Goal: Task Accomplishment & Management: Use online tool/utility

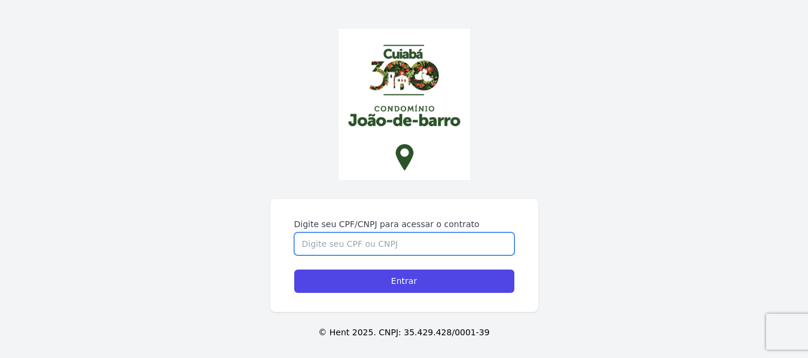
click at [357, 248] on input "Digite seu CPF/CNPJ para acessar o contrato" at bounding box center [404, 244] width 220 height 23
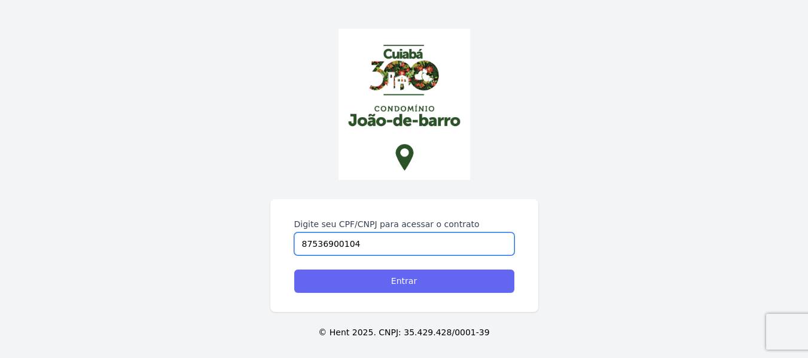
type input "87536900104"
click at [423, 282] on input "Entrar" at bounding box center [404, 281] width 220 height 23
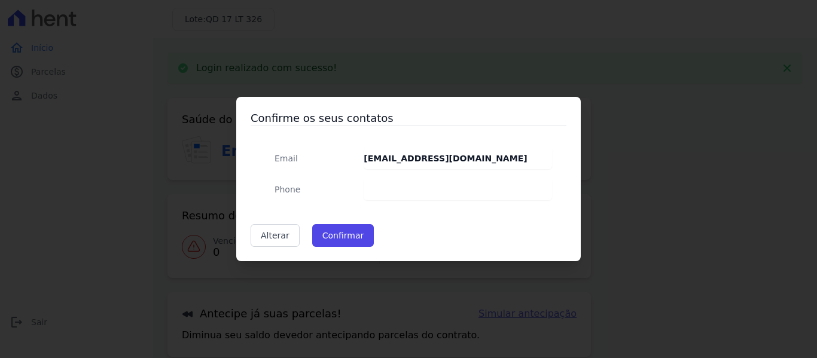
click at [425, 186] on dd at bounding box center [458, 190] width 188 height 22
click at [353, 239] on button "Confirmar" at bounding box center [343, 235] width 62 height 23
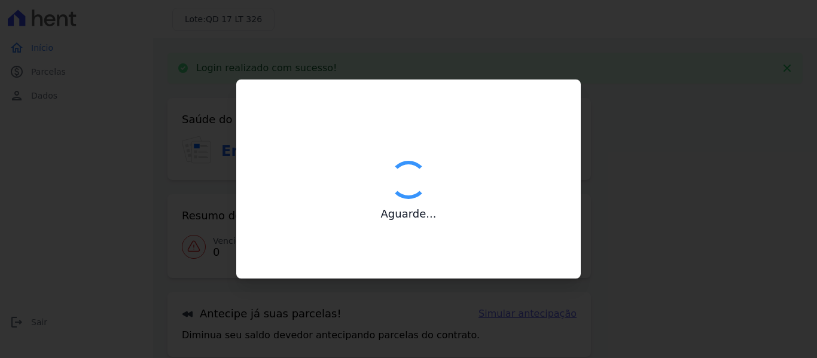
type input "Contatos confirmados com sucesso."
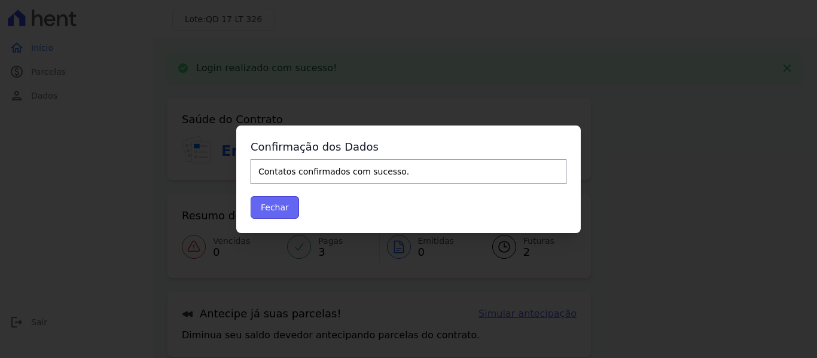
click at [270, 214] on button "Fechar" at bounding box center [275, 207] width 48 height 23
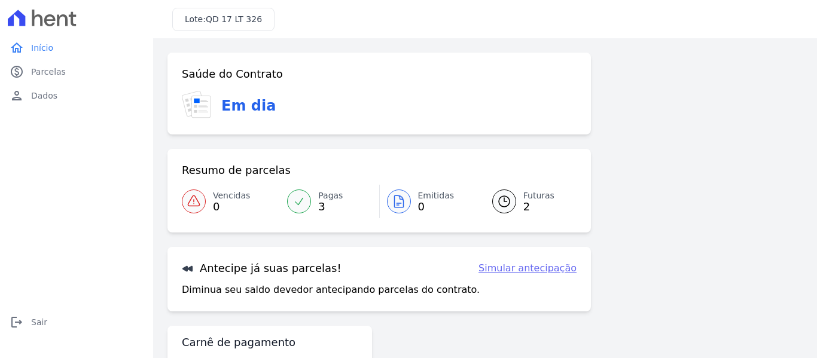
click at [524, 202] on span "2" at bounding box center [538, 207] width 31 height 10
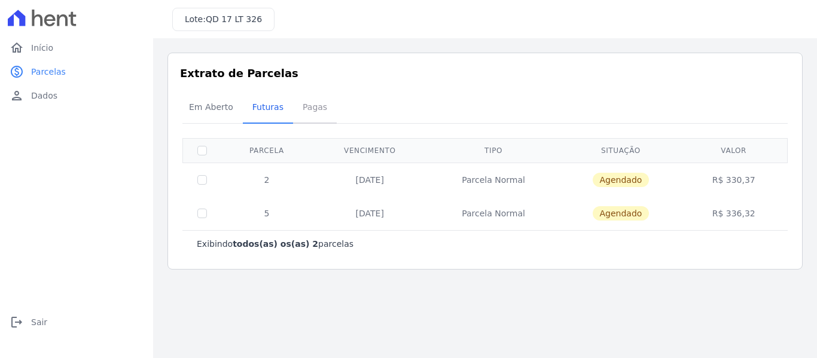
click at [304, 111] on span "Pagas" at bounding box center [314, 107] width 39 height 24
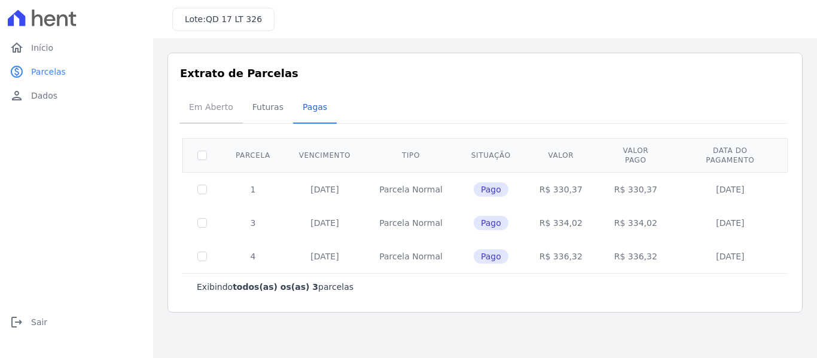
click at [193, 108] on span "Em Aberto" at bounding box center [211, 107] width 59 height 24
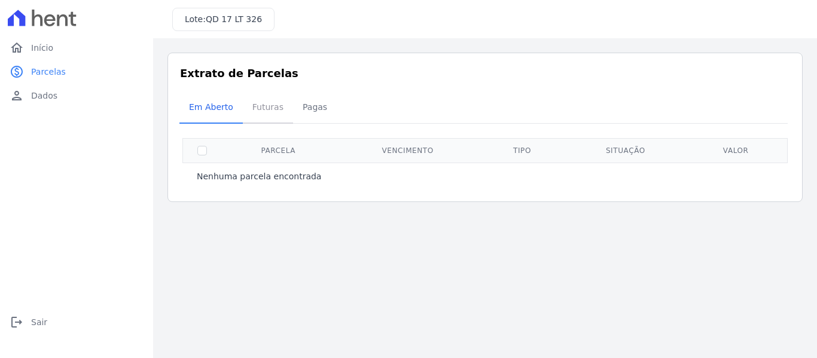
click at [248, 114] on span "Futuras" at bounding box center [267, 107] width 45 height 24
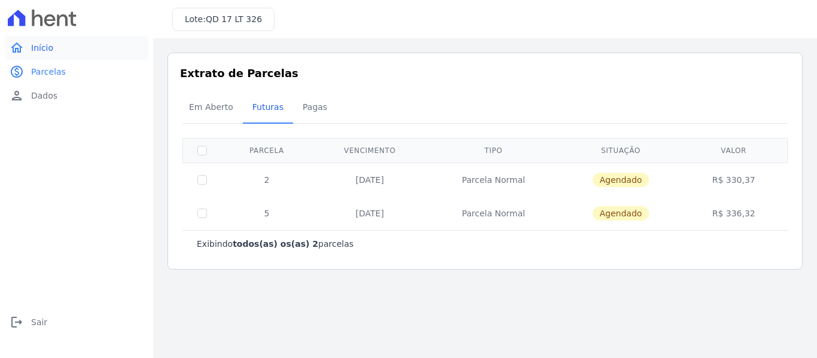
click at [27, 49] on link "home Início" at bounding box center [77, 48] width 144 height 24
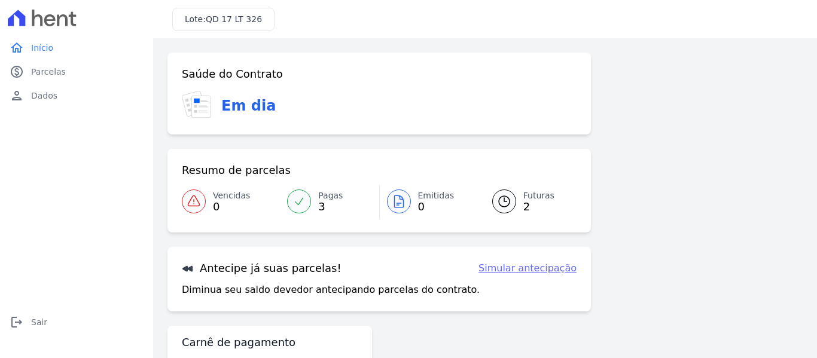
click at [413, 202] on link "Emitidas 0" at bounding box center [429, 201] width 98 height 33
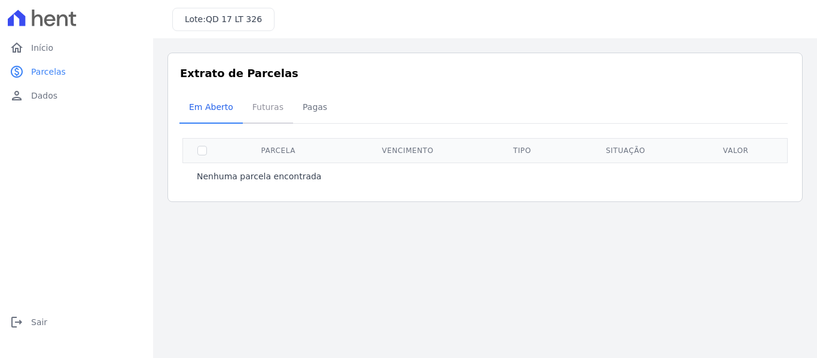
click at [267, 117] on span "Futuras" at bounding box center [267, 107] width 45 height 24
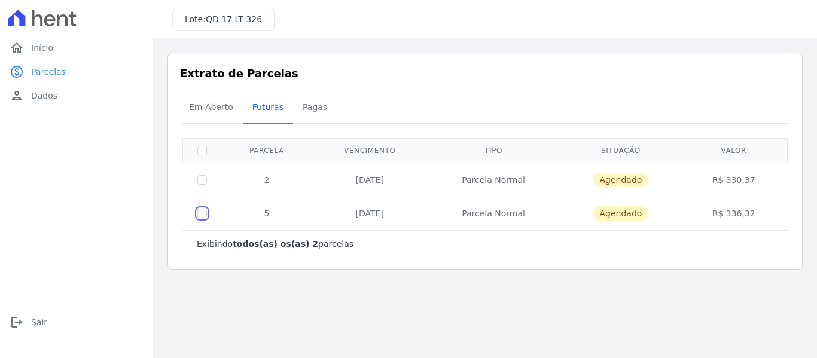
click at [199, 214] on input "checkbox" at bounding box center [202, 214] width 10 height 10
checkbox input "true"
click at [816, 350] on main "Listagem de parcelas Baixar PDF Extrato de Parcelas Em Aberto Futuras Pagas 1 s…" at bounding box center [485, 198] width 664 height 320
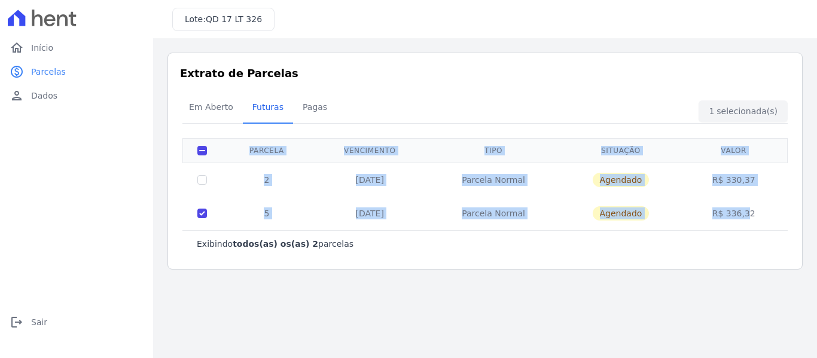
click at [816, 350] on main "Listagem de parcelas Baixar PDF Extrato de Parcelas Em Aberto Futuras Pagas 1 s…" at bounding box center [485, 198] width 664 height 320
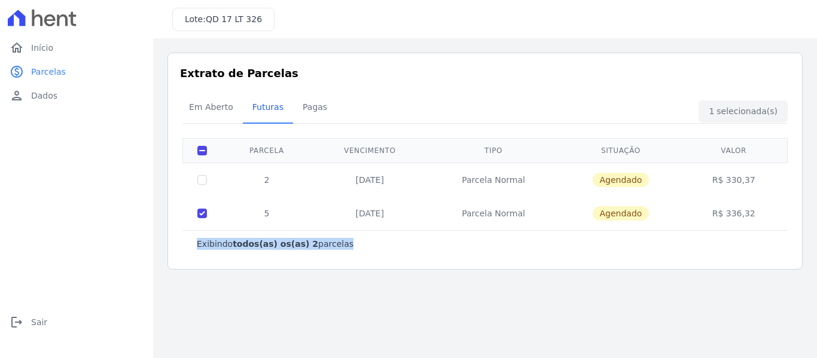
click at [816, 350] on main "Listagem de parcelas Baixar PDF Extrato de Parcelas Em Aberto Futuras Pagas 1 s…" at bounding box center [485, 198] width 664 height 320
click at [218, 114] on span "Em Aberto" at bounding box center [211, 107] width 59 height 24
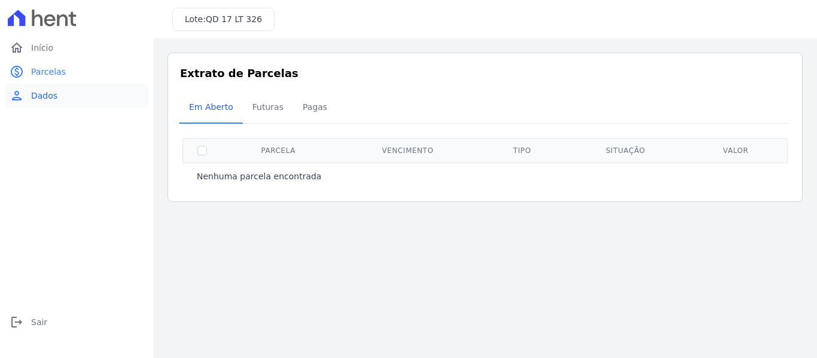
click at [59, 90] on link "person Dados" at bounding box center [77, 96] width 144 height 24
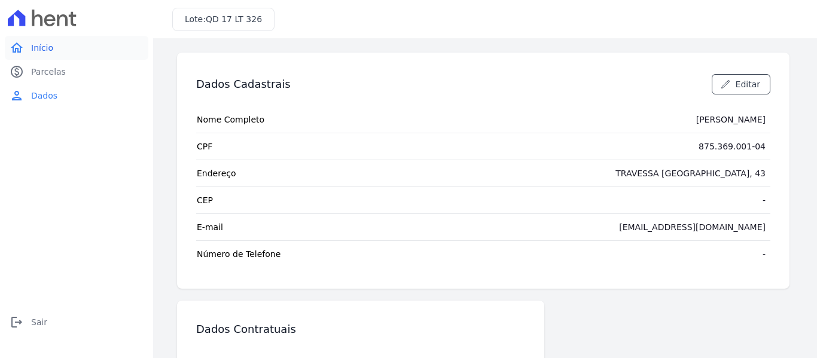
click at [44, 51] on span "Início" at bounding box center [42, 48] width 22 height 12
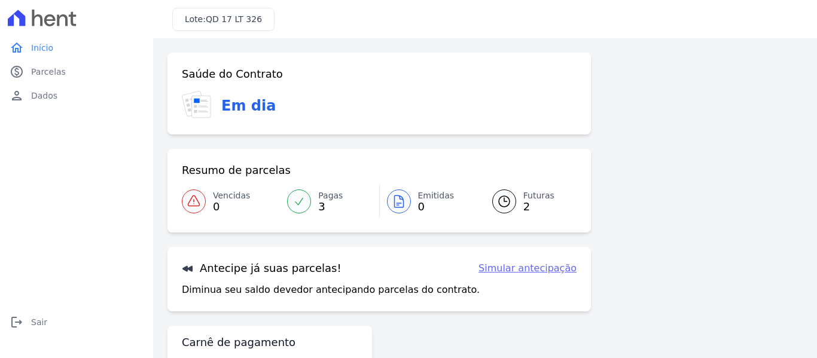
click at [548, 266] on link "Simular antecipação" at bounding box center [527, 268] width 98 height 14
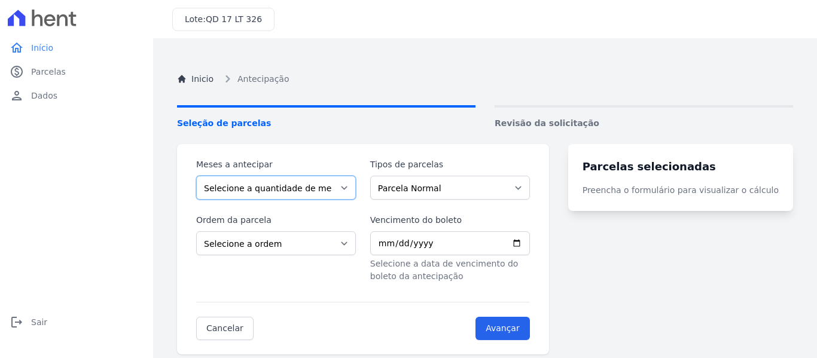
click at [307, 188] on select "Selecione a quantidade de meses a antecipar 1 2 3" at bounding box center [276, 188] width 160 height 24
select select "1"
click at [196, 176] on select "Selecione a quantidade de meses a antecipar 1 2 3" at bounding box center [276, 188] width 160 height 24
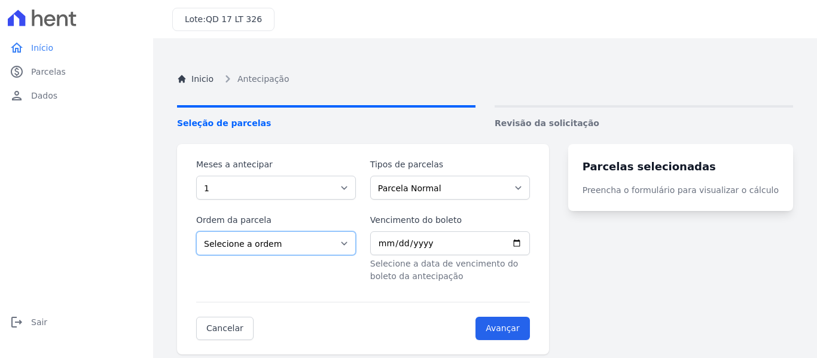
click at [291, 248] on select "Selecione a ordem Últimas parcelas Primeiras parcelas" at bounding box center [276, 243] width 160 height 24
select select "ending"
click at [196, 231] on select "Selecione a ordem Últimas parcelas Primeiras parcelas" at bounding box center [276, 243] width 160 height 24
click at [462, 251] on input "Vencimento do boleto" at bounding box center [450, 243] width 160 height 24
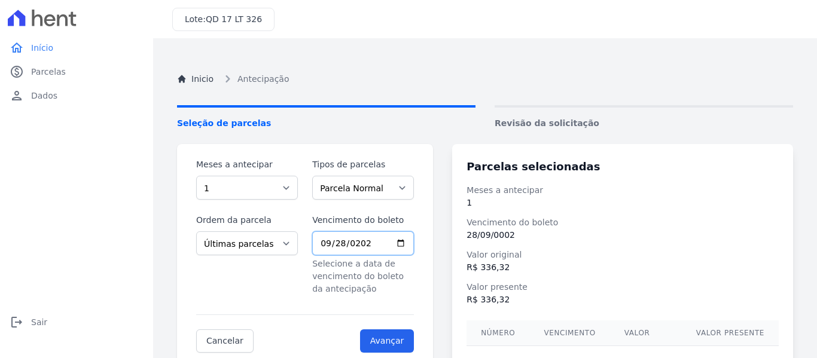
type input "2025-09-28"
click at [410, 340] on input "Avançar" at bounding box center [387, 341] width 54 height 23
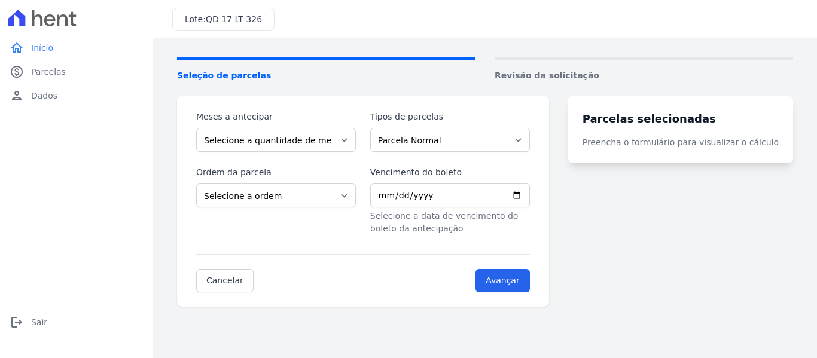
scroll to position [112, 0]
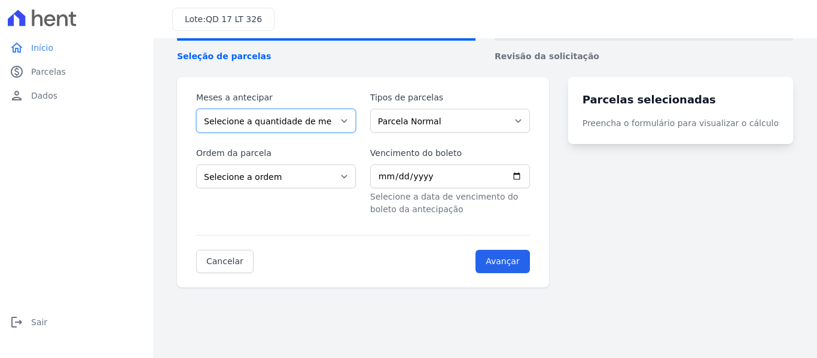
click at [307, 118] on select "Selecione a quantidade de meses a antecipar 1 2 3" at bounding box center [276, 121] width 160 height 24
select select "1"
click at [196, 109] on select "Selecione a quantidade de meses a antecipar 1 2 3" at bounding box center [276, 121] width 160 height 24
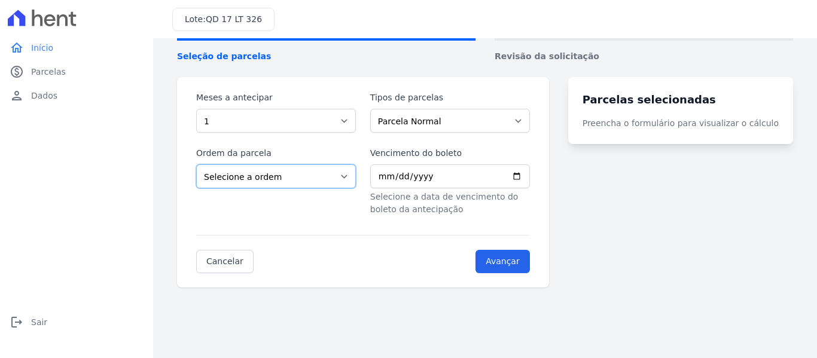
click at [283, 179] on select "Selecione a ordem Últimas parcelas Primeiras parcelas" at bounding box center [276, 176] width 160 height 24
select select "ending"
click at [196, 164] on select "Selecione a ordem Últimas parcelas Primeiras parcelas" at bounding box center [276, 176] width 160 height 24
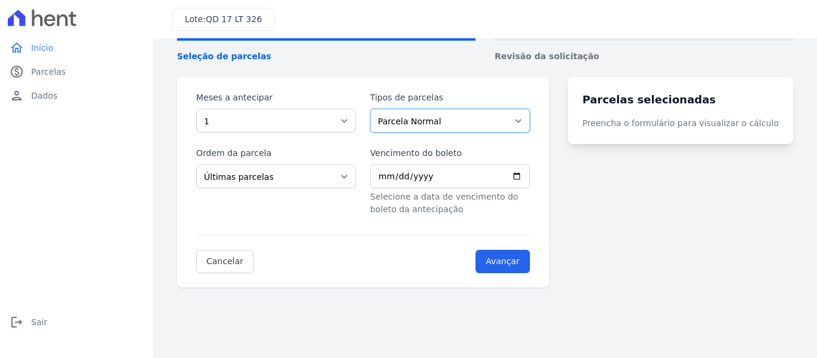
click at [480, 124] on select "Parcela Normal" at bounding box center [450, 121] width 160 height 24
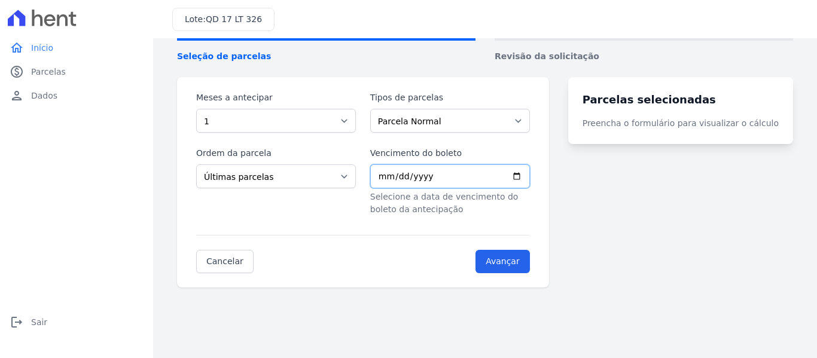
click at [513, 181] on input "Vencimento do boleto" at bounding box center [450, 176] width 160 height 24
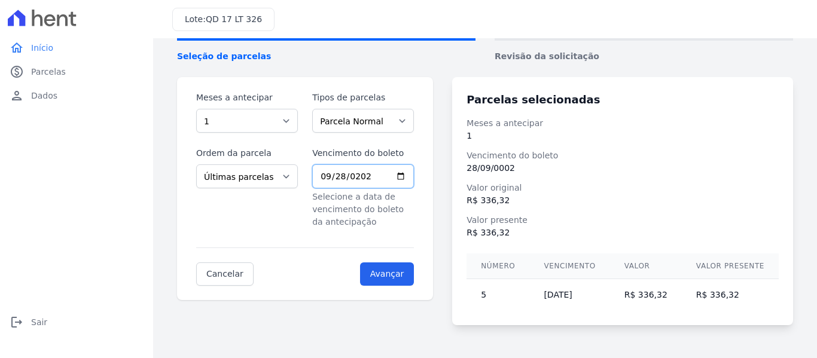
type input "2025-09-28"
click at [513, 181] on dl "Meses a antecipar 1 Vencimento do boleto 28/09/2025 Valor original R$ 336,32 Va…" at bounding box center [622, 178] width 312 height 122
click at [410, 277] on input "Avançar" at bounding box center [387, 274] width 54 height 23
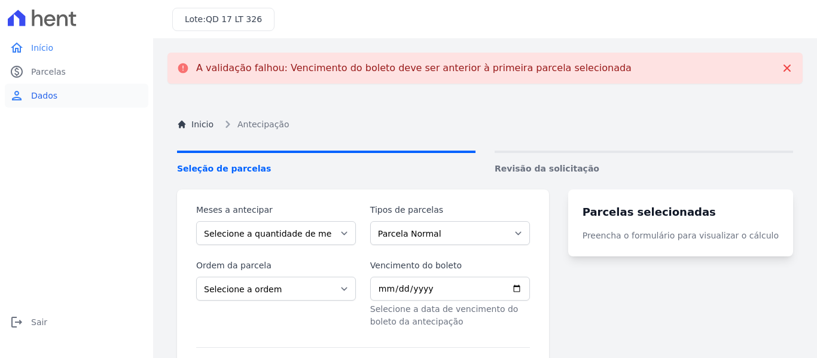
click at [30, 98] on link "person Dados" at bounding box center [77, 96] width 144 height 24
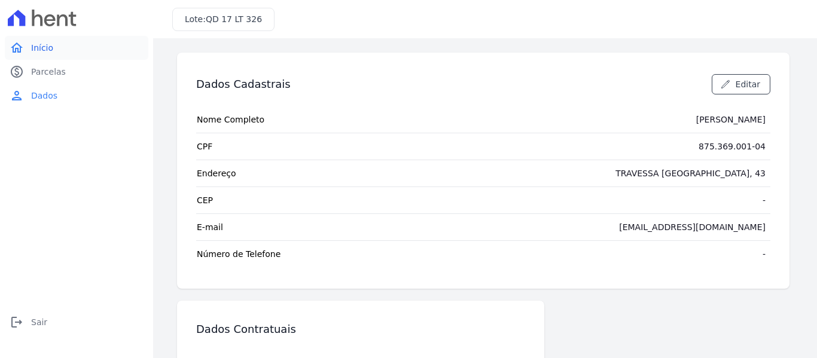
click at [28, 45] on link "home Início" at bounding box center [77, 48] width 144 height 24
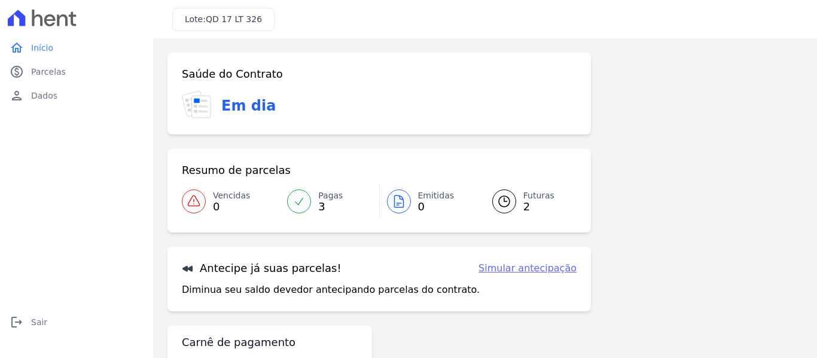
click at [517, 198] on link "Futuras 2" at bounding box center [527, 201] width 99 height 33
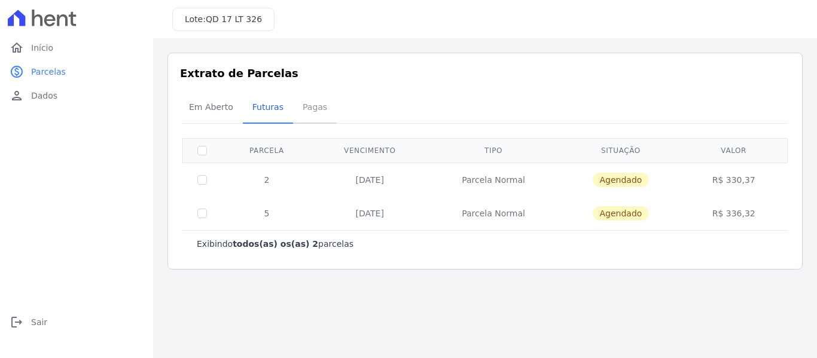
click at [307, 112] on span "Pagas" at bounding box center [314, 107] width 39 height 24
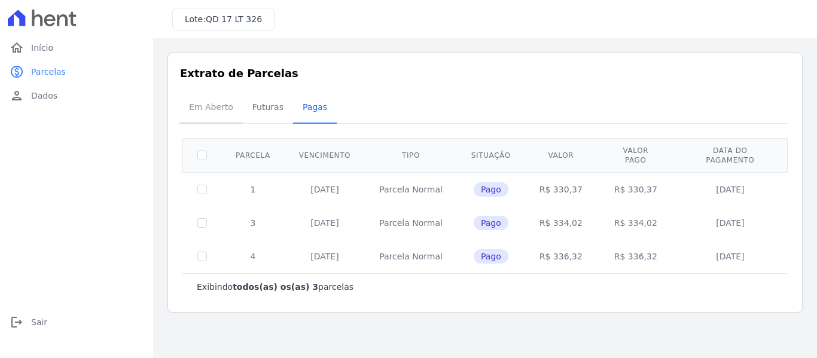
click at [200, 114] on span "Em Aberto" at bounding box center [211, 107] width 59 height 24
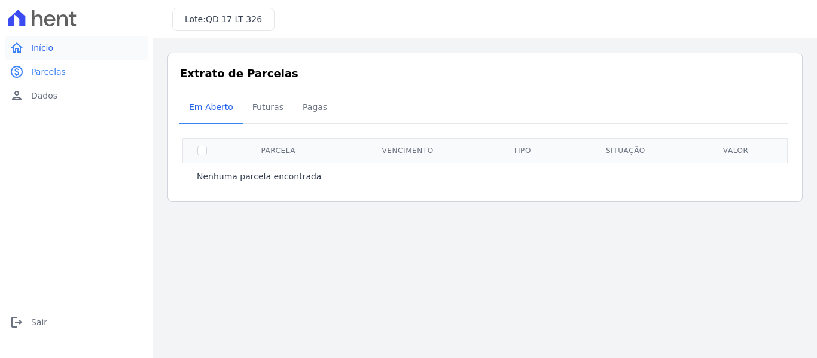
click at [40, 54] on link "home Início" at bounding box center [77, 48] width 144 height 24
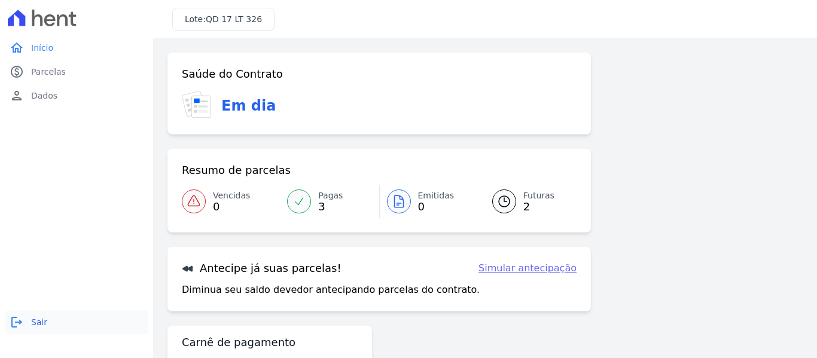
click at [39, 321] on span "Sair" at bounding box center [39, 322] width 16 height 12
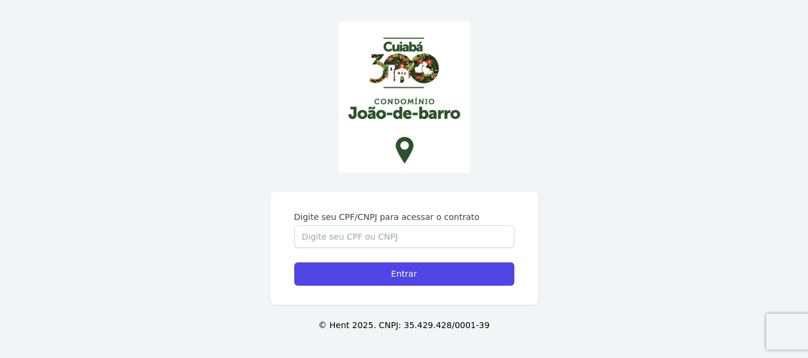
scroll to position [50, 0]
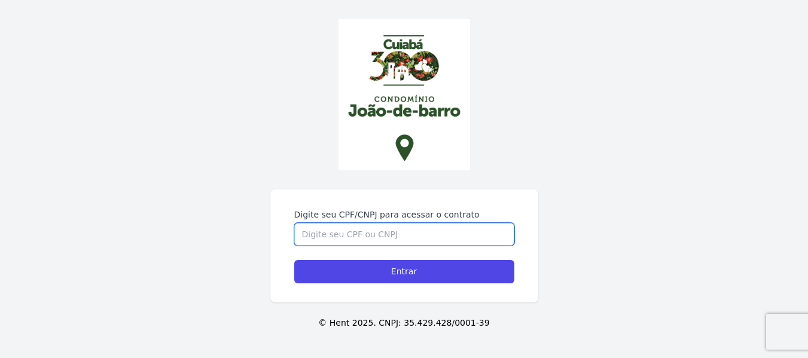
click at [475, 235] on input "Digite seu CPF/CNPJ para acessar o contrato" at bounding box center [404, 234] width 220 height 23
